Goal: Task Accomplishment & Management: Manage account settings

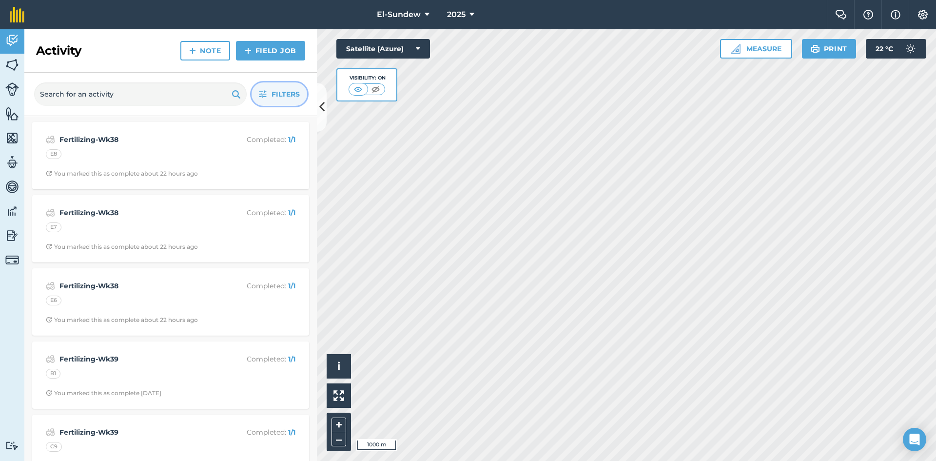
click at [259, 95] on icon "button" at bounding box center [263, 94] width 8 height 8
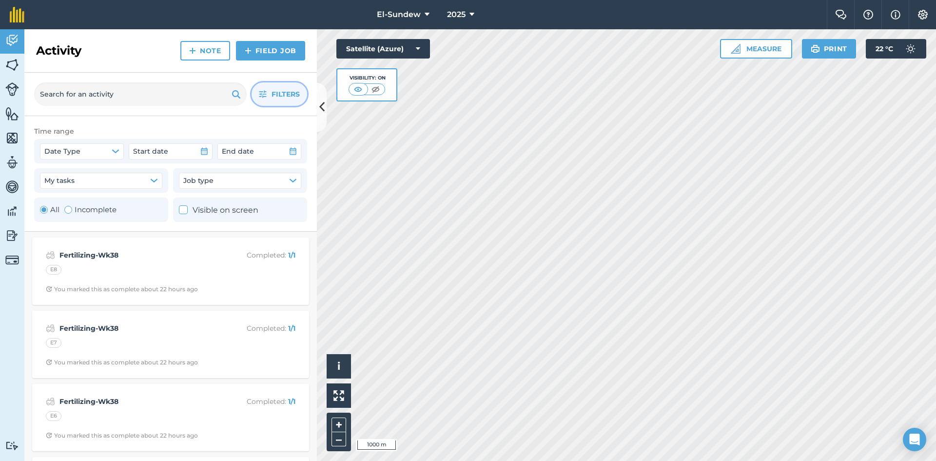
click at [72, 206] on label "Incomplete" at bounding box center [90, 210] width 52 height 12
radio input "false"
radio input "true"
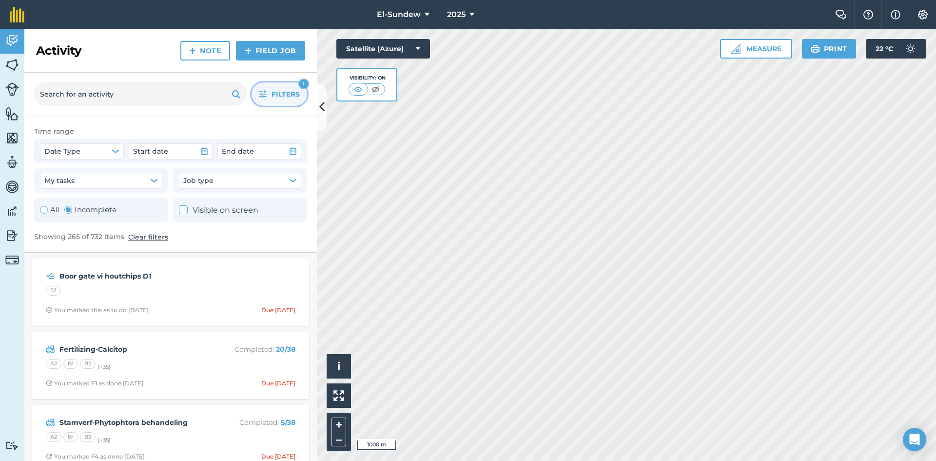
click at [263, 87] on button "Filters 1" at bounding box center [280, 93] width 56 height 23
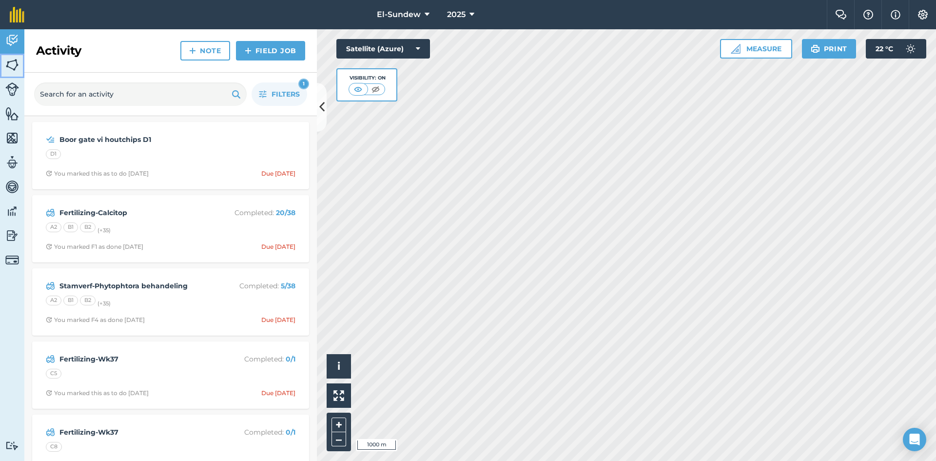
click at [18, 63] on img at bounding box center [12, 65] width 14 height 15
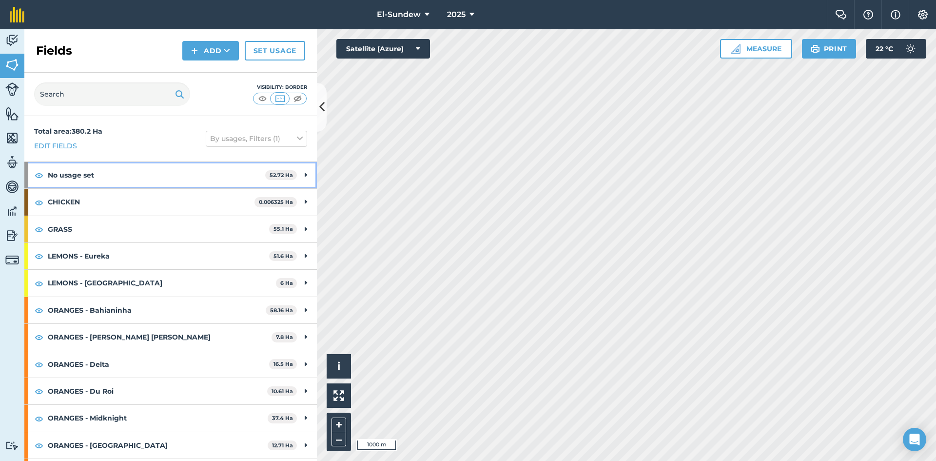
click at [154, 170] on strong "No usage set" at bounding box center [157, 175] width 218 height 26
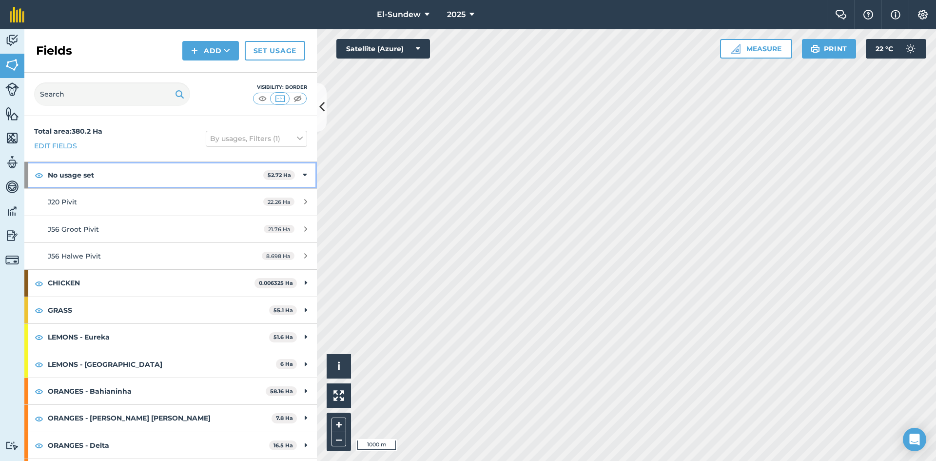
click at [154, 170] on strong "No usage set" at bounding box center [156, 175] width 216 height 26
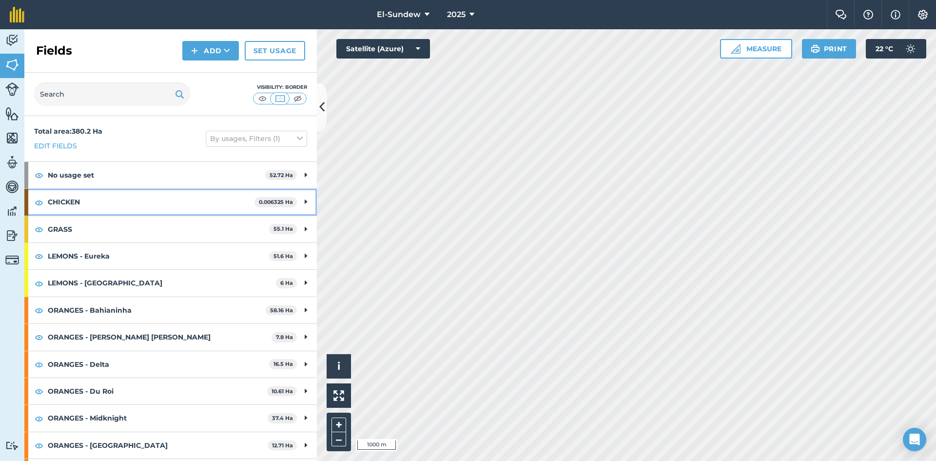
click at [166, 203] on strong "CHICKEN" at bounding box center [151, 202] width 207 height 26
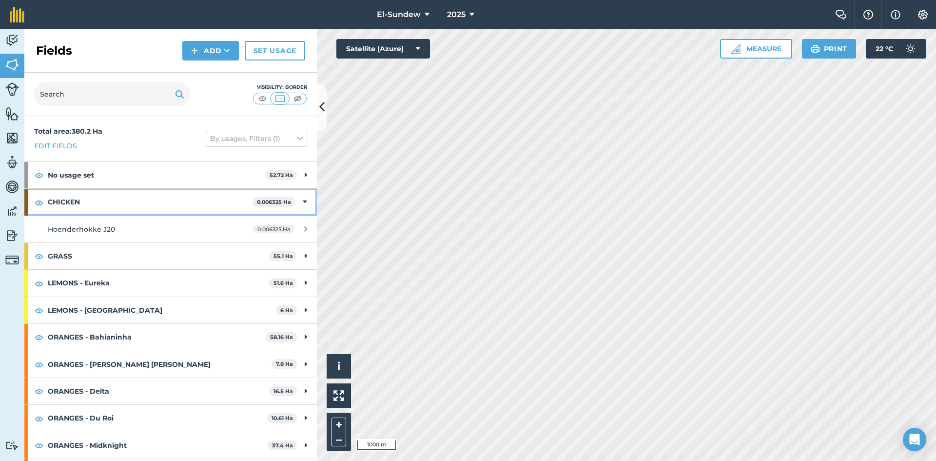
click at [166, 203] on strong "CHICKEN" at bounding box center [150, 202] width 205 height 26
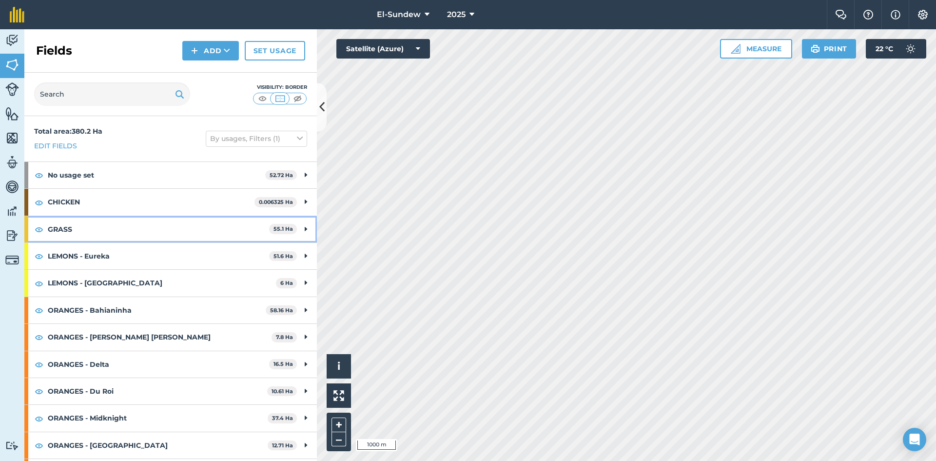
click at [158, 226] on strong "GRASS" at bounding box center [158, 229] width 221 height 26
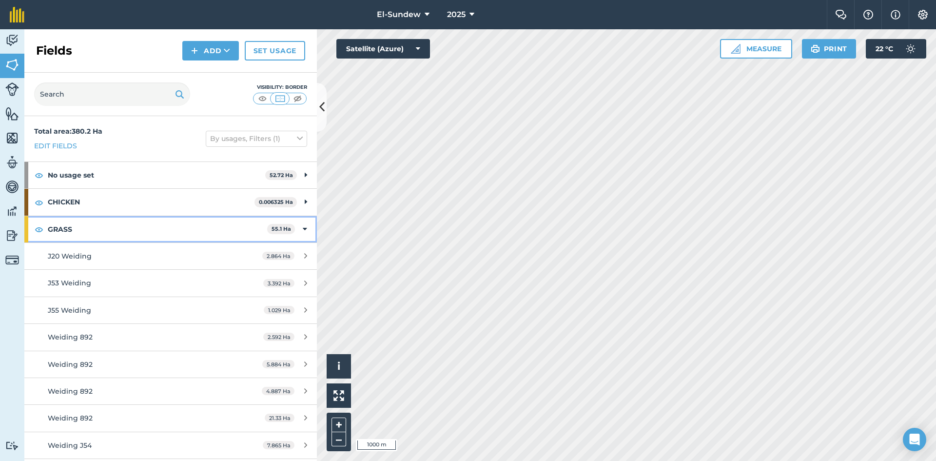
click at [158, 226] on strong "GRASS" at bounding box center [157, 229] width 219 height 26
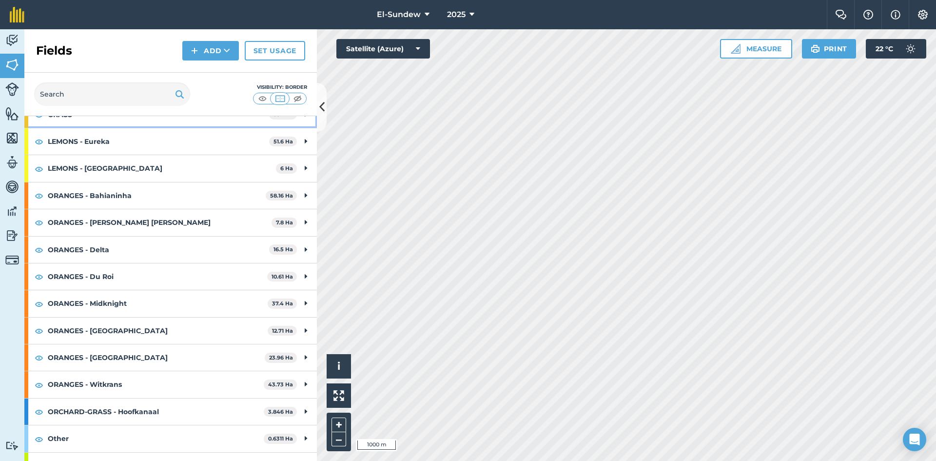
scroll to position [133, 0]
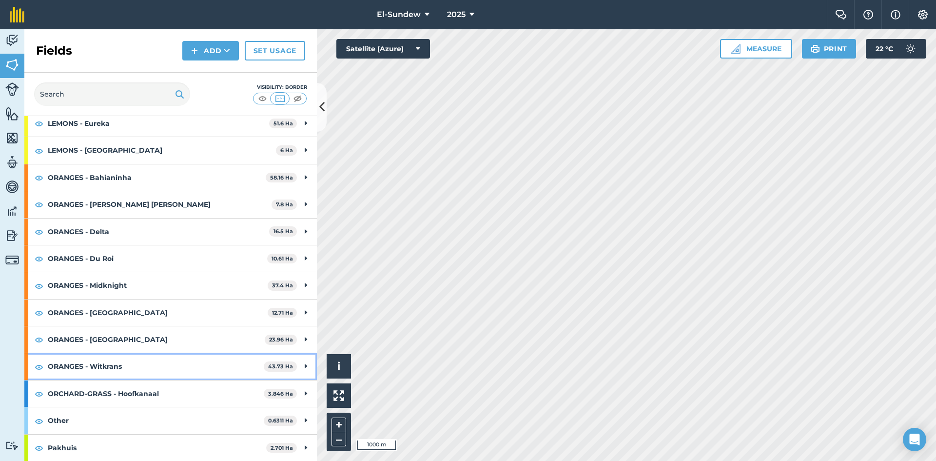
click at [153, 363] on strong "ORANGES - Witkrans" at bounding box center [156, 366] width 216 height 26
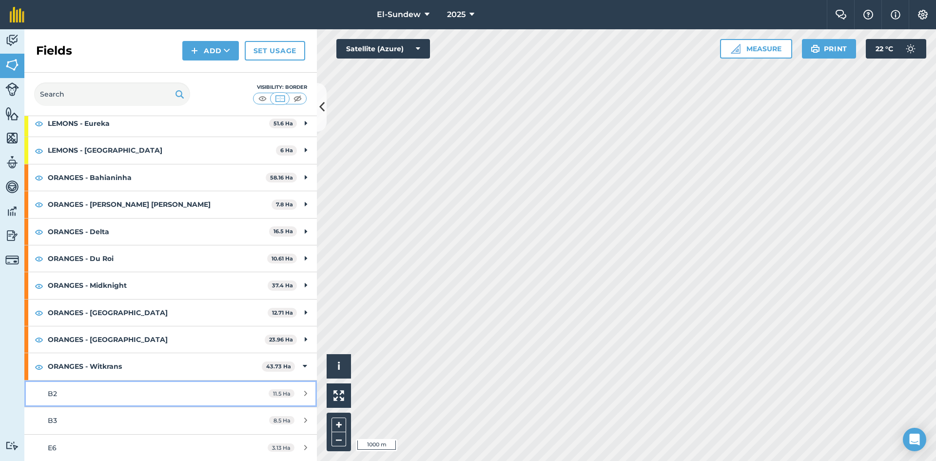
click at [149, 396] on div "B2" at bounding box center [139, 393] width 183 height 11
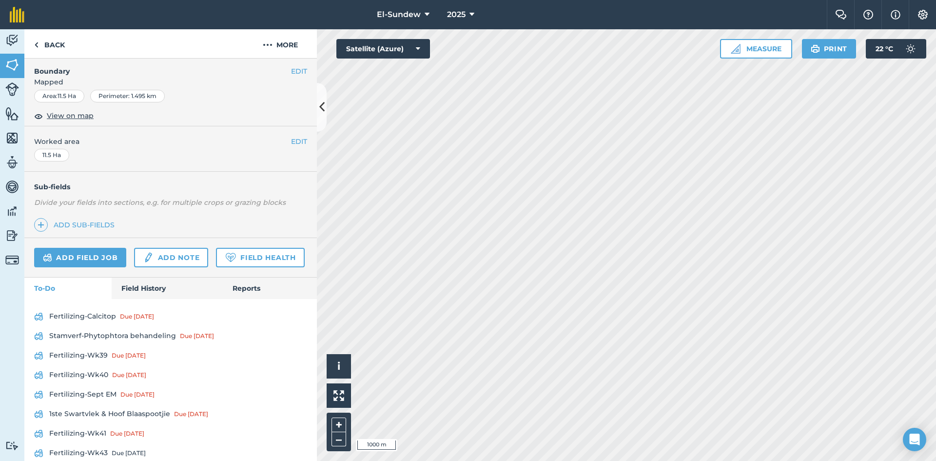
scroll to position [281, 0]
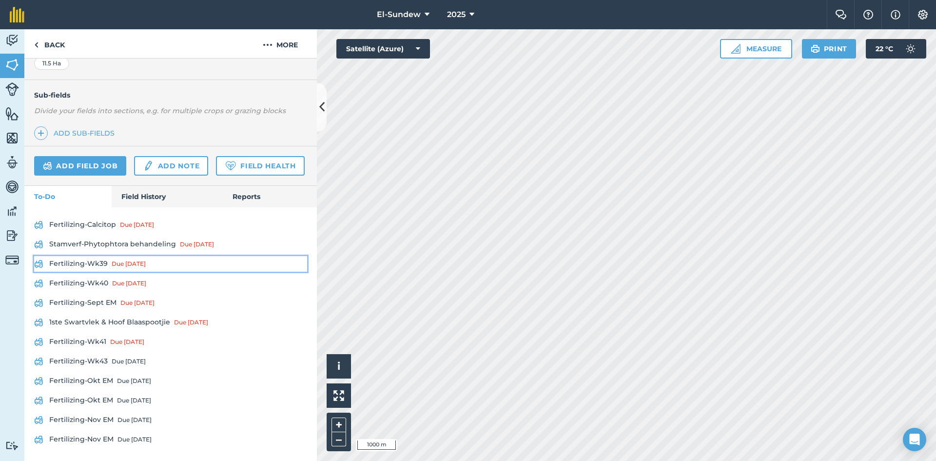
click at [78, 269] on link "Fertilizing-Wk39 Due [DATE]" at bounding box center [170, 264] width 273 height 16
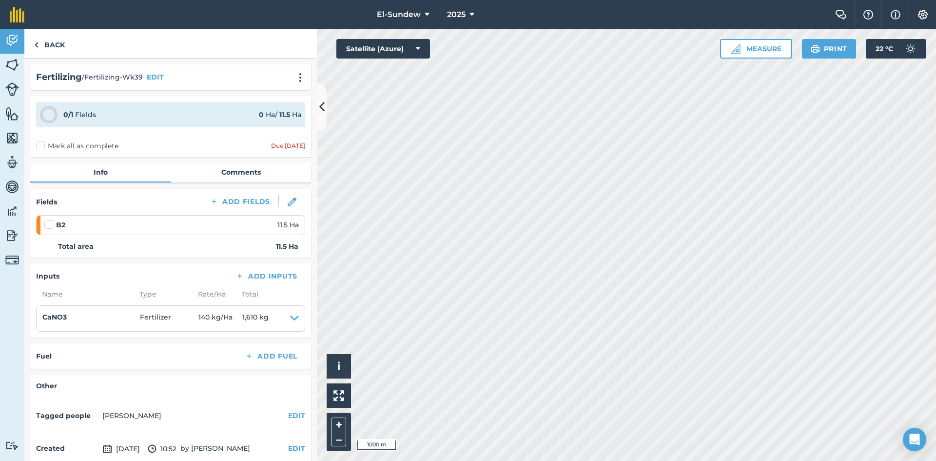
click at [51, 219] on label at bounding box center [50, 219] width 12 height 0
click at [51, 222] on input "checkbox" at bounding box center [47, 222] width 6 height 6
checkbox input "false"
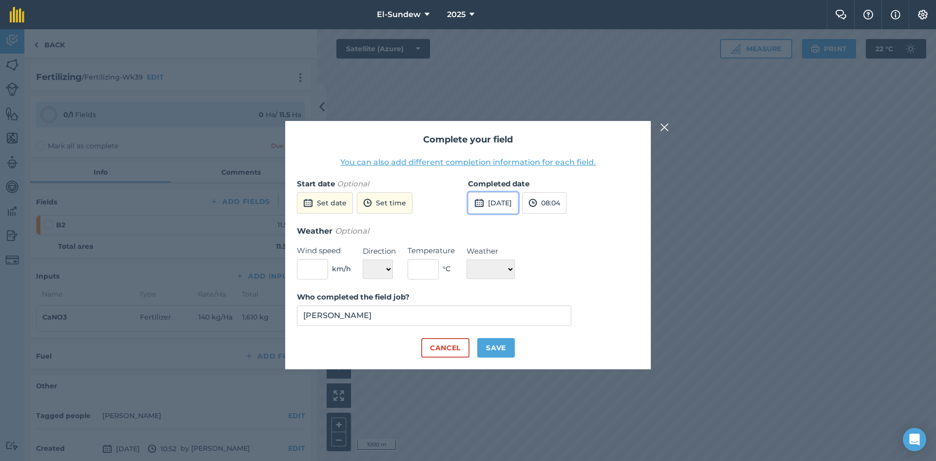
click at [506, 203] on button "[DATE]" at bounding box center [493, 202] width 50 height 21
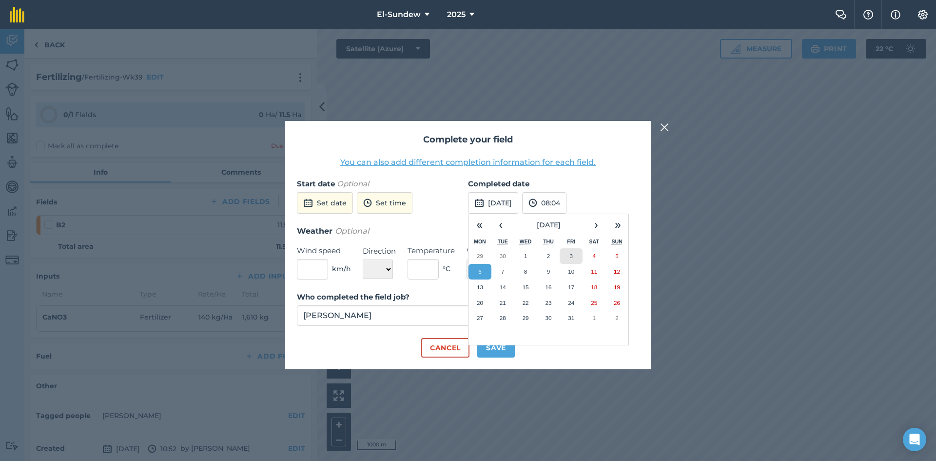
click at [570, 259] on abbr "3" at bounding box center [571, 256] width 3 height 6
click at [492, 349] on button "Save" at bounding box center [497, 348] width 38 height 20
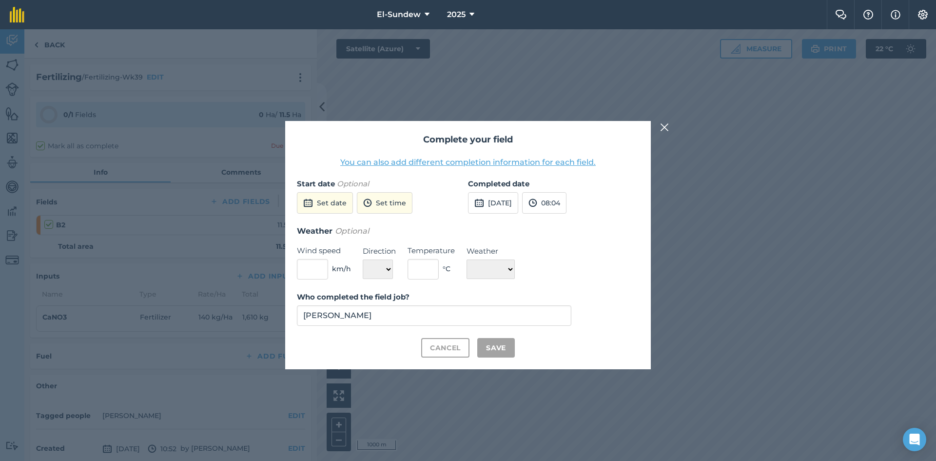
checkbox input "true"
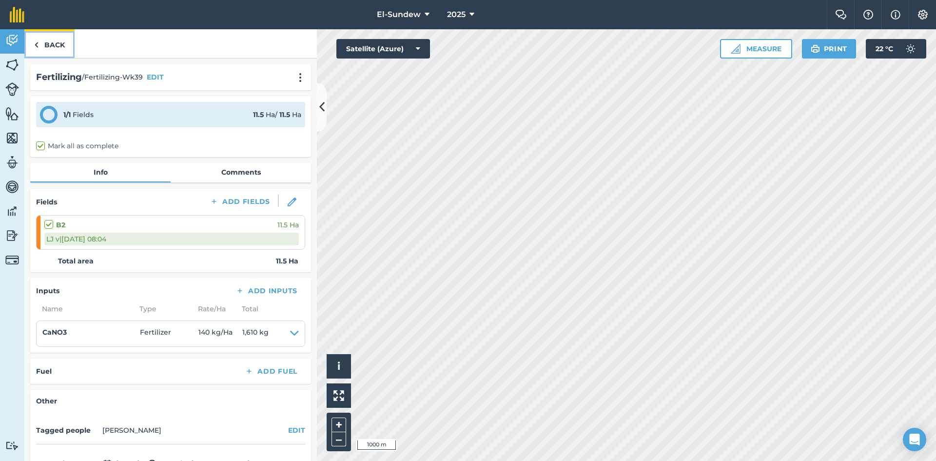
click at [52, 50] on link "Back" at bounding box center [49, 43] width 50 height 29
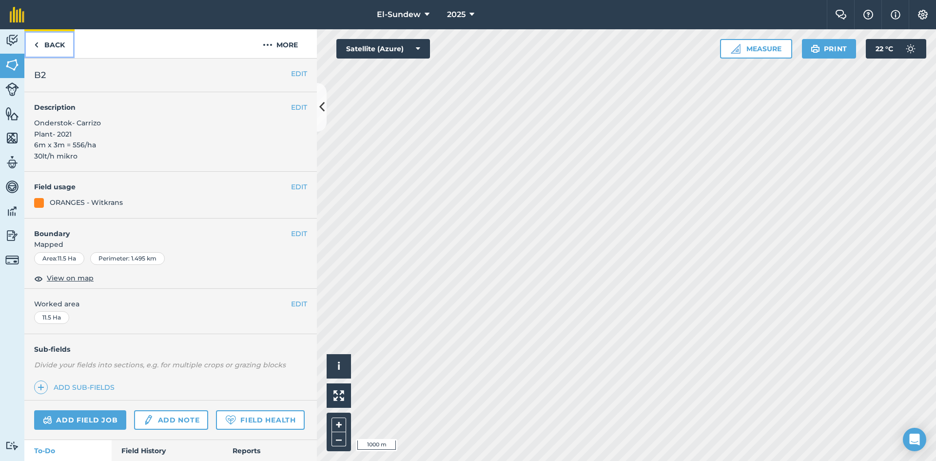
click at [52, 50] on link "Back" at bounding box center [49, 43] width 50 height 29
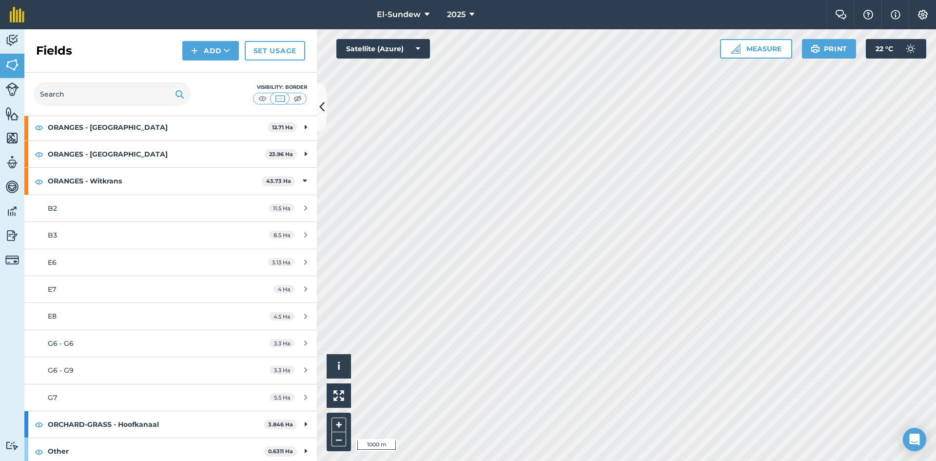
scroll to position [325, 0]
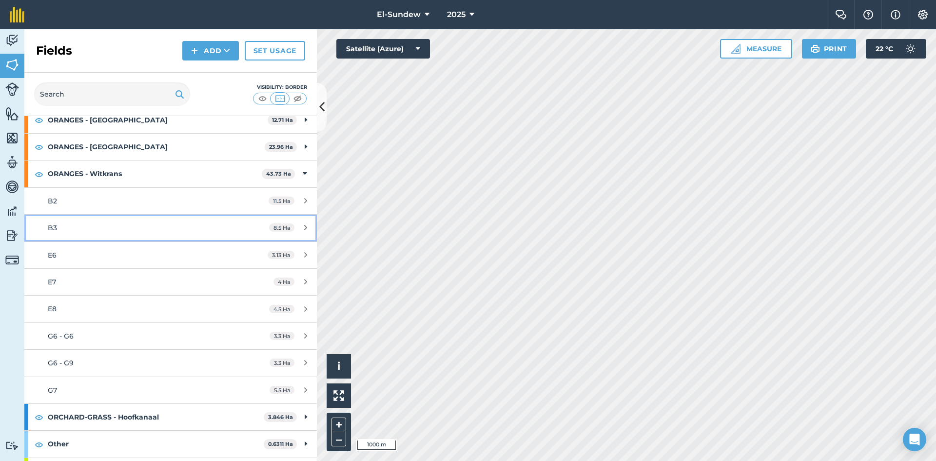
click at [131, 226] on div "B3" at bounding box center [139, 227] width 183 height 11
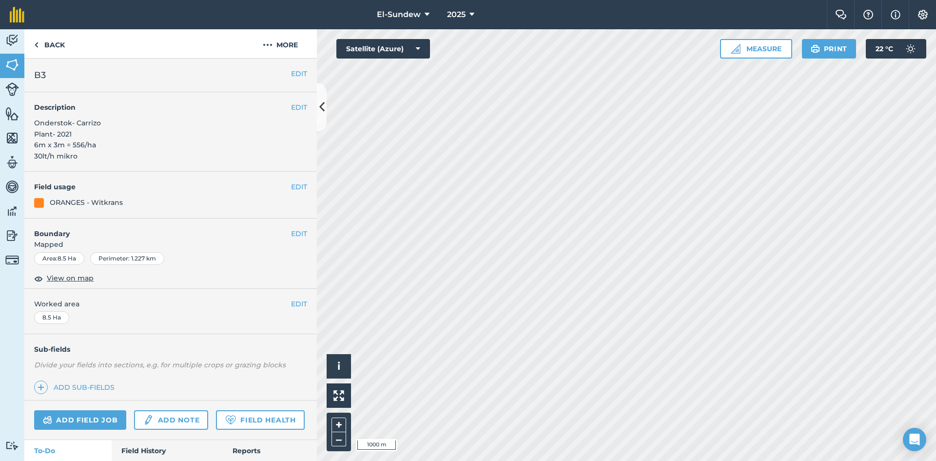
scroll to position [162, 0]
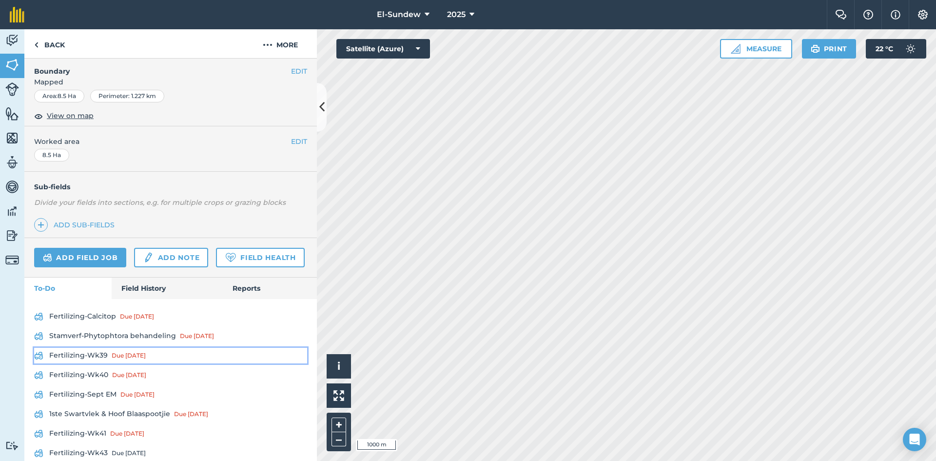
click at [93, 363] on link "Fertilizing-Wk39 Due [DATE]" at bounding box center [170, 356] width 273 height 16
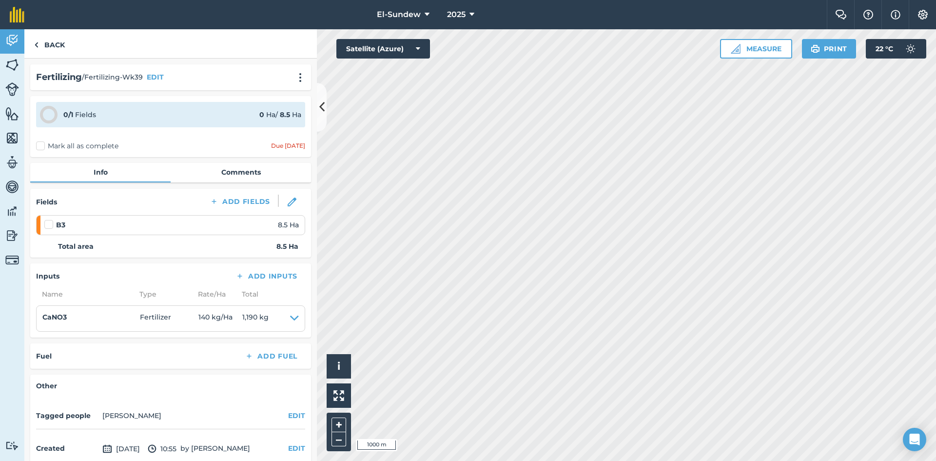
click at [50, 219] on label at bounding box center [50, 219] width 12 height 0
click at [50, 223] on input "checkbox" at bounding box center [47, 222] width 6 height 6
checkbox input "false"
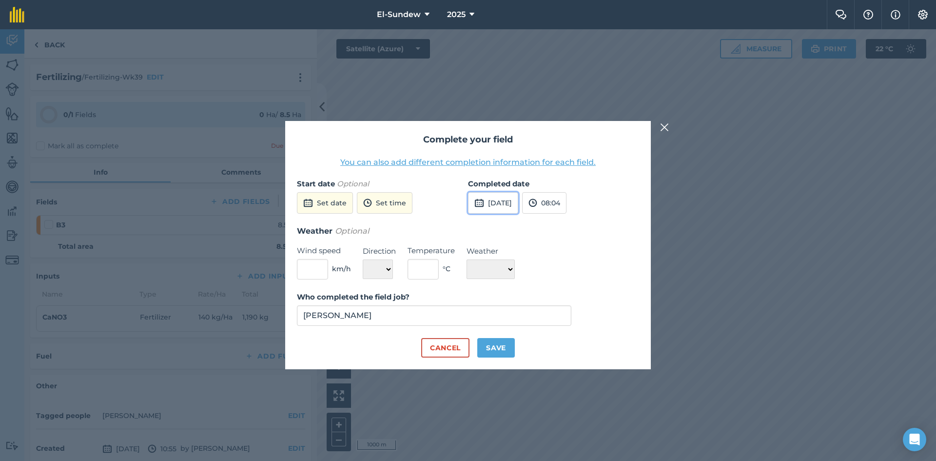
click at [497, 203] on button "[DATE]" at bounding box center [493, 202] width 50 height 21
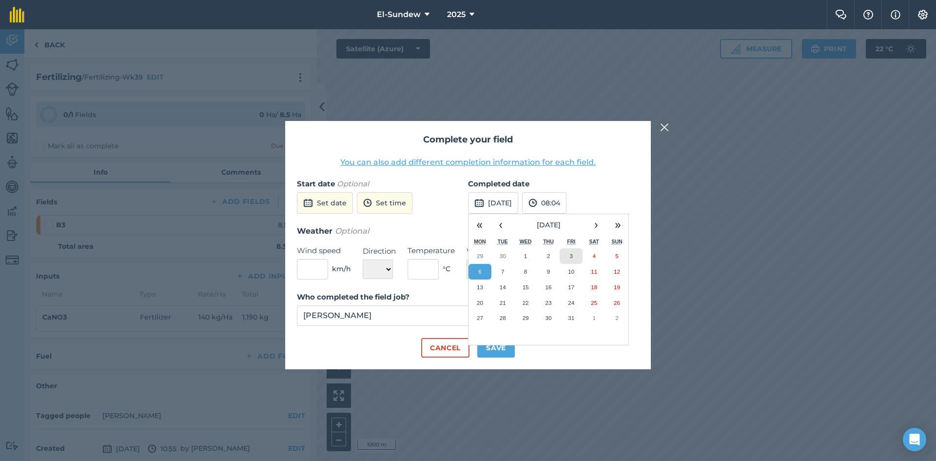
click at [564, 253] on button "3" at bounding box center [571, 256] width 23 height 16
click at [504, 346] on button "Save" at bounding box center [497, 348] width 38 height 20
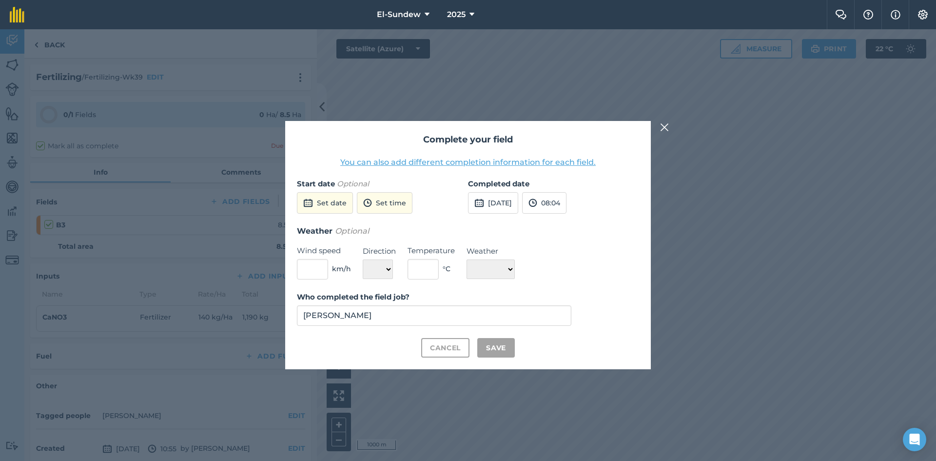
checkbox input "true"
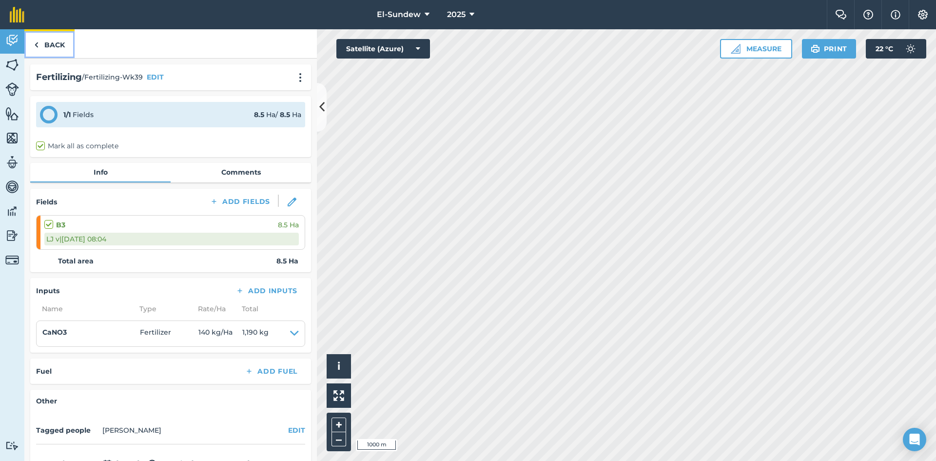
click at [60, 43] on link "Back" at bounding box center [49, 43] width 50 height 29
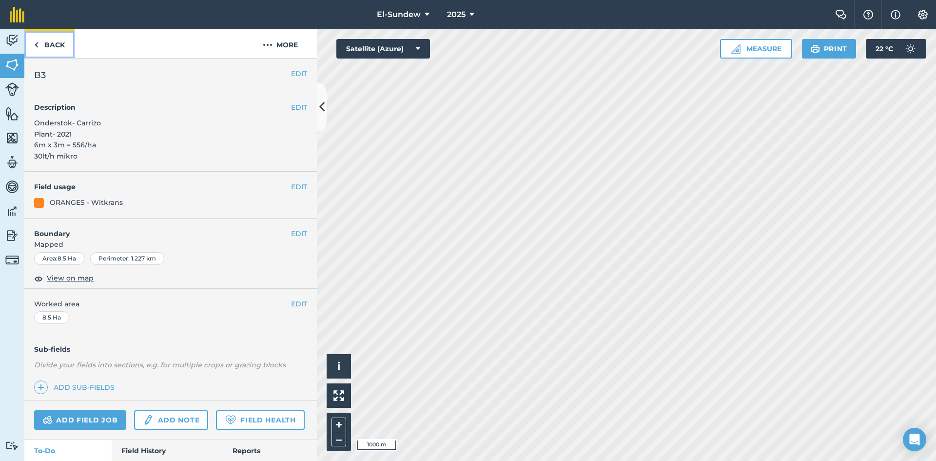
click at [60, 43] on link "Back" at bounding box center [49, 43] width 50 height 29
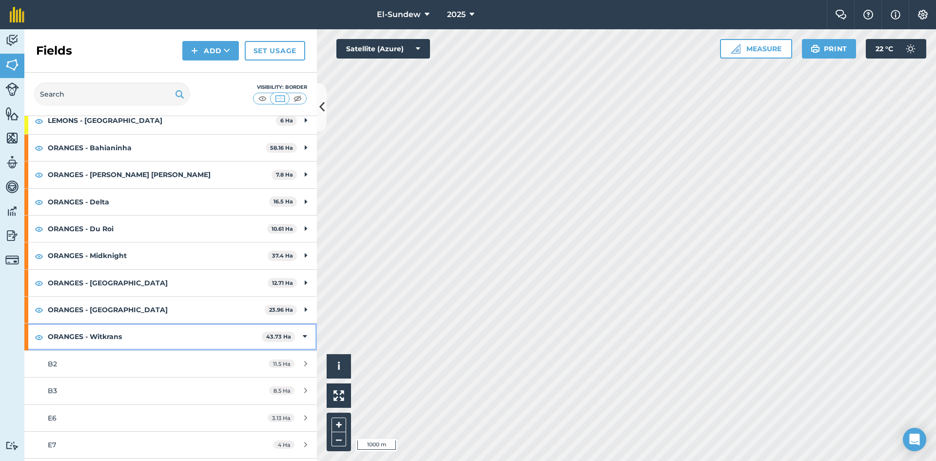
click at [187, 327] on strong "ORANGES - Witkrans" at bounding box center [155, 336] width 214 height 26
